Goal: Task Accomplishment & Management: Complete application form

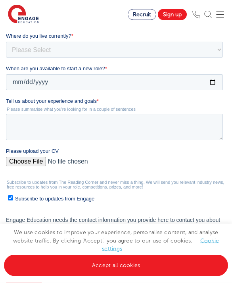
scroll to position [166, 0]
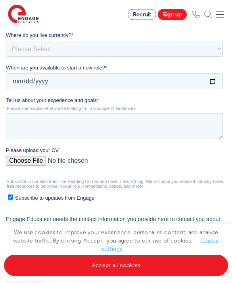
click at [29, 162] on input "Please upload your CV" at bounding box center [114, 164] width 217 height 16
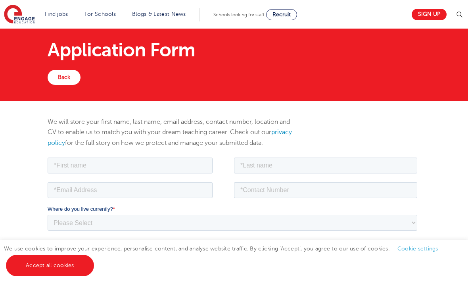
scroll to position [0, 0]
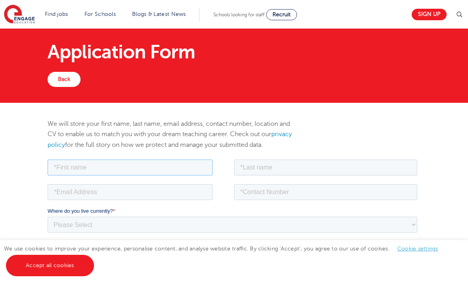
click at [78, 169] on input "text" at bounding box center [130, 167] width 165 height 16
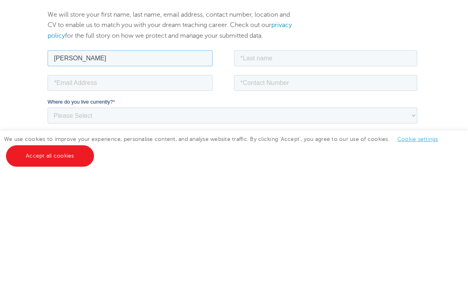
type input "Serena"
click at [327, 59] on input "text" at bounding box center [325, 58] width 183 height 16
type input "Aboagye - Kodjoe"
click at [55, 85] on input "email" at bounding box center [130, 83] width 165 height 16
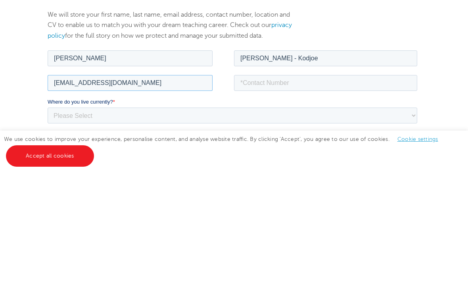
type input "serenakodjoe@gmail.com"
click at [323, 78] on input "tel" at bounding box center [325, 83] width 183 height 16
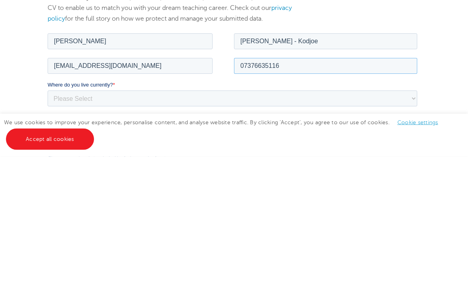
type input "07376635116"
click at [306, 105] on select "Please Select UK Canada Ireland Australia New Zealand Europe USA South Africa J…" at bounding box center [232, 98] width 369 height 16
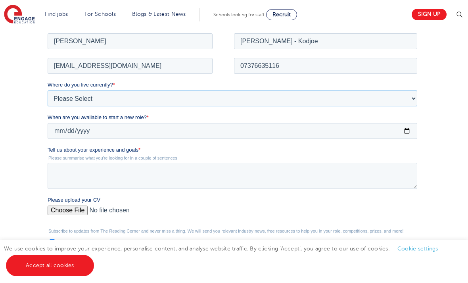
select select "UK"
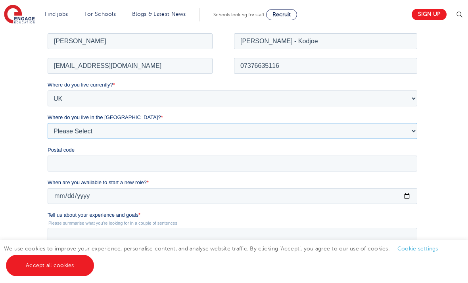
click at [220, 128] on select "Please Select Overseas Barnsley Bedfordshire Berkshire Bournemouth Bracknell Fo…" at bounding box center [232, 130] width 369 height 16
select select "Surrey"
click at [268, 167] on input "Postal code" at bounding box center [232, 163] width 369 height 16
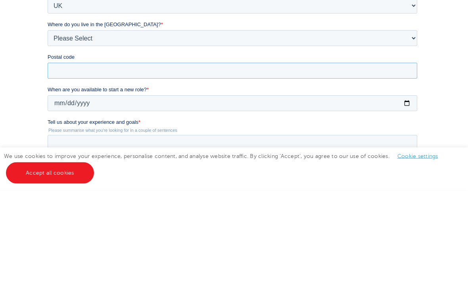
type input "CR0 9LW"
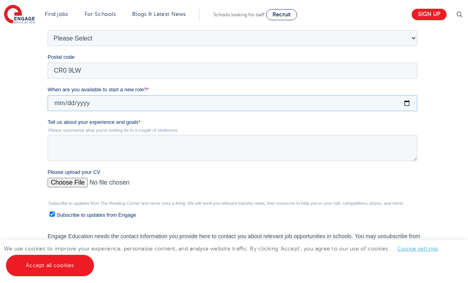
click at [307, 98] on input "When are you available to start a new role? *" at bounding box center [232, 103] width 369 height 16
type input "2025-09-05"
click at [291, 147] on textarea "Tell us about your experience and goals *" at bounding box center [232, 148] width 369 height 26
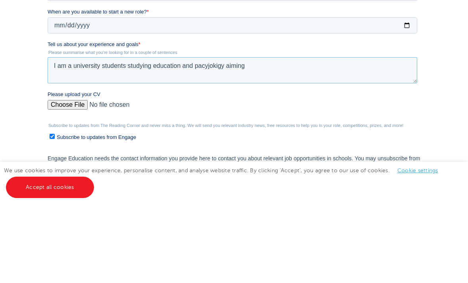
click at [212, 74] on textarea "I am a university students studying education and pacyjokigy aiming" at bounding box center [232, 70] width 369 height 26
click at [213, 63] on textarea "I am a university students studying education and pacyjokigy aiming" at bounding box center [232, 70] width 369 height 26
click at [306, 68] on textarea "I am a university students studying education and psychology aiming" at bounding box center [232, 70] width 369 height 26
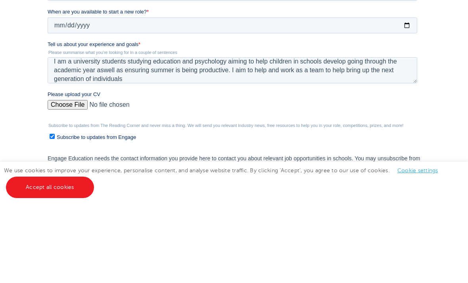
scroll to position [309, 0]
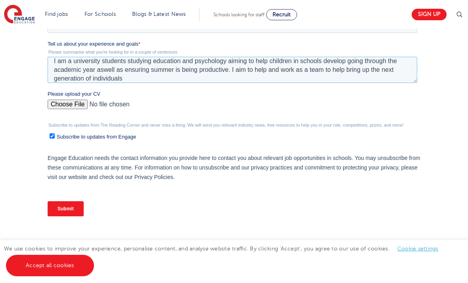
type textarea "I am a university students studying education and psychology aiming to help chi…"
click at [63, 106] on input "Please upload your CV" at bounding box center [232, 107] width 369 height 16
click at [64, 105] on input "Please upload your CV" at bounding box center [232, 107] width 369 height 16
type input "C:\fakepath\CAREER CV copy.docx"
click at [68, 208] on input "Submit" at bounding box center [66, 208] width 36 height 15
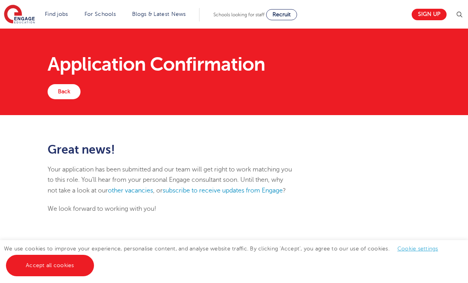
click at [62, 266] on link "Accept all cookies" at bounding box center [50, 264] width 88 height 21
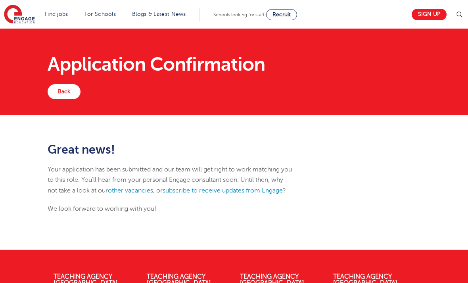
click at [0, 0] on link "All jobs" at bounding box center [0, 0] width 0 height 0
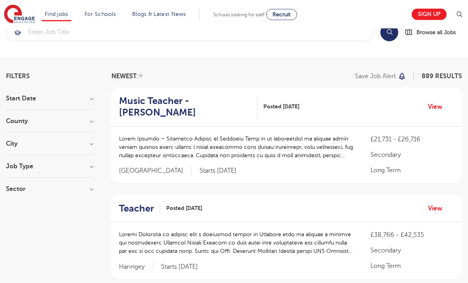
scroll to position [21, 0]
click at [0, 0] on link "Teaching jobs in [GEOGRAPHIC_DATA]" at bounding box center [0, 0] width 0 height 0
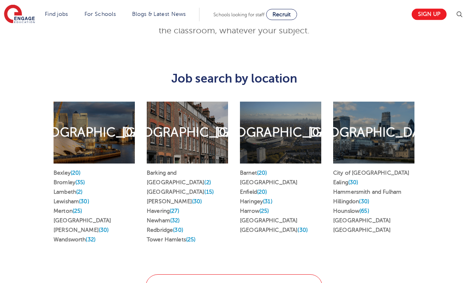
scroll to position [373, 0]
click at [62, 185] on link "Bromley (35)" at bounding box center [70, 182] width 32 height 6
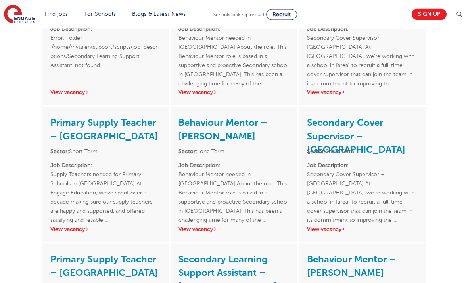
scroll to position [1361, 0]
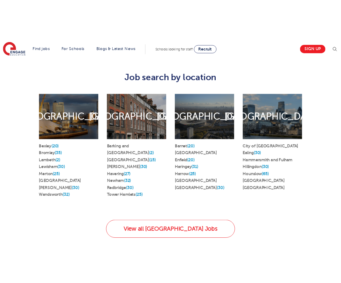
scroll to position [440, 0]
